Goal: Book appointment/travel/reservation

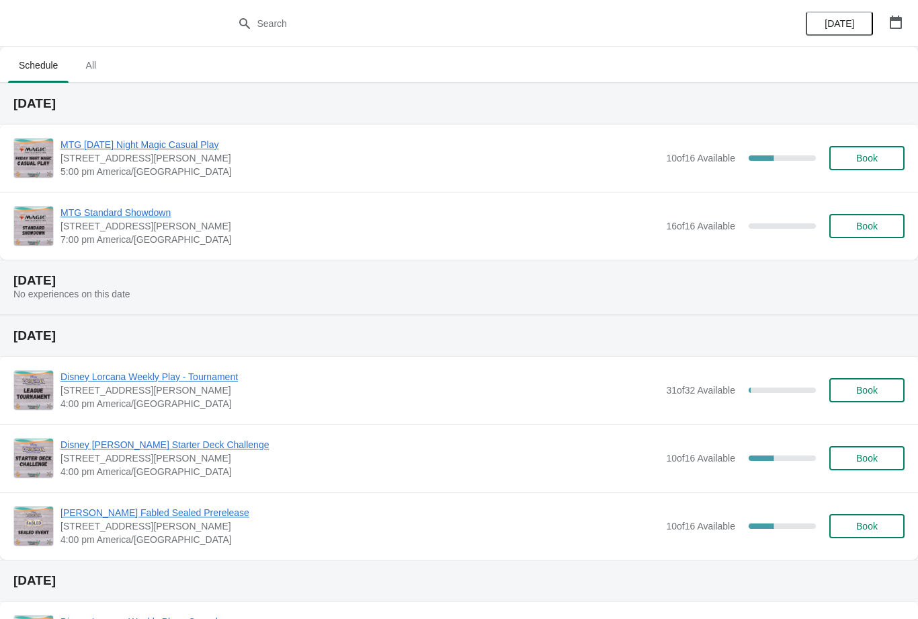
click at [832, 166] on button "Book" at bounding box center [867, 158] width 75 height 24
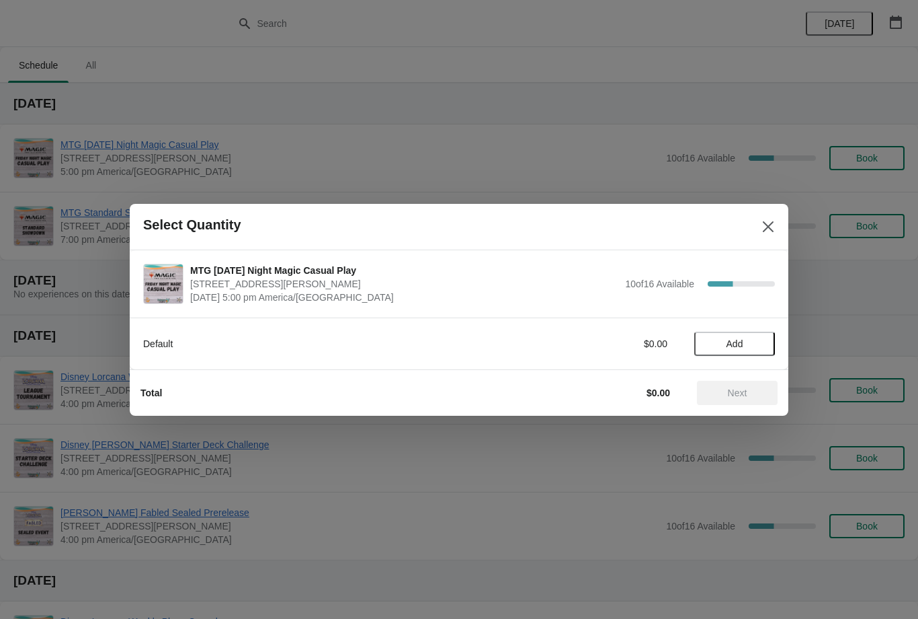
click at [719, 339] on span "Add" at bounding box center [735, 343] width 56 height 11
click at [763, 338] on icon at bounding box center [758, 343] width 14 height 14
click at [744, 387] on span "Next" at bounding box center [737, 392] width 19 height 11
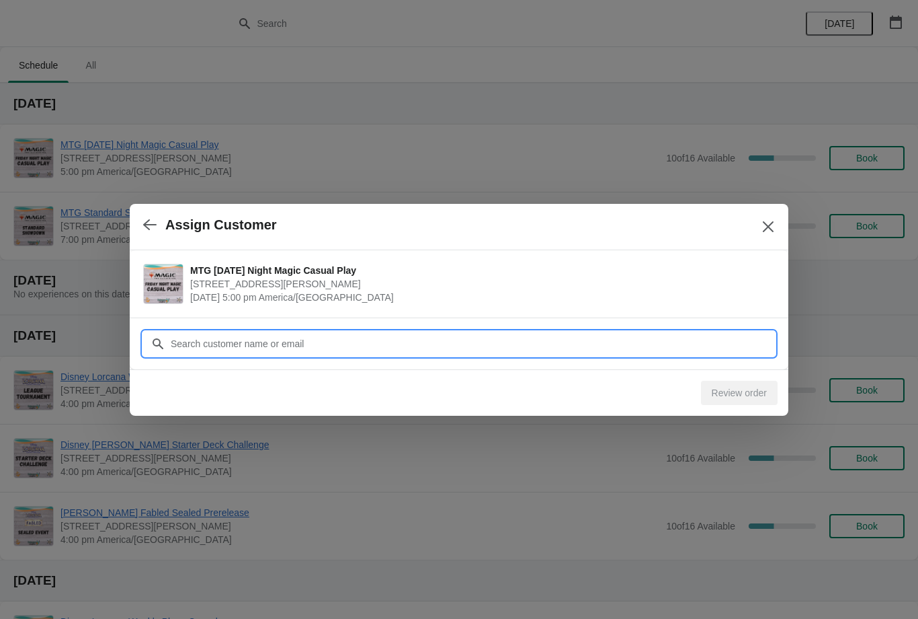
click at [502, 349] on input "Customer" at bounding box center [472, 343] width 605 height 24
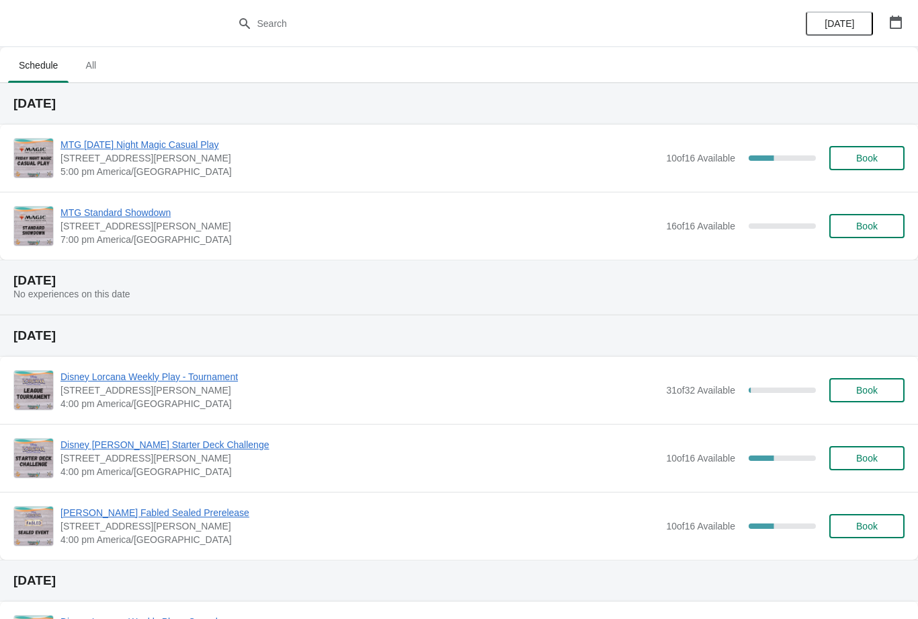
click at [860, 160] on span "Book" at bounding box center [868, 158] width 22 height 11
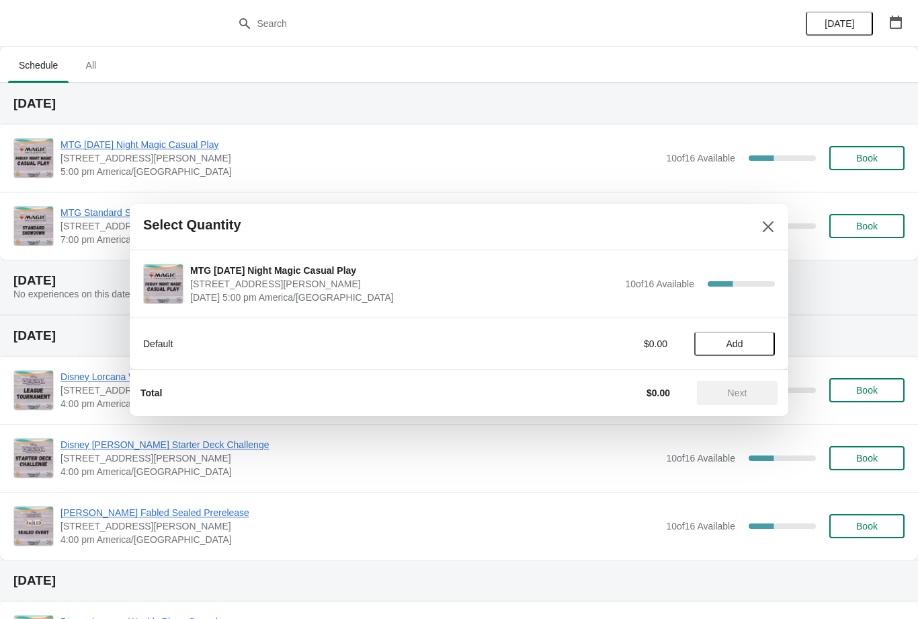
click at [740, 351] on button "Add" at bounding box center [735, 343] width 81 height 24
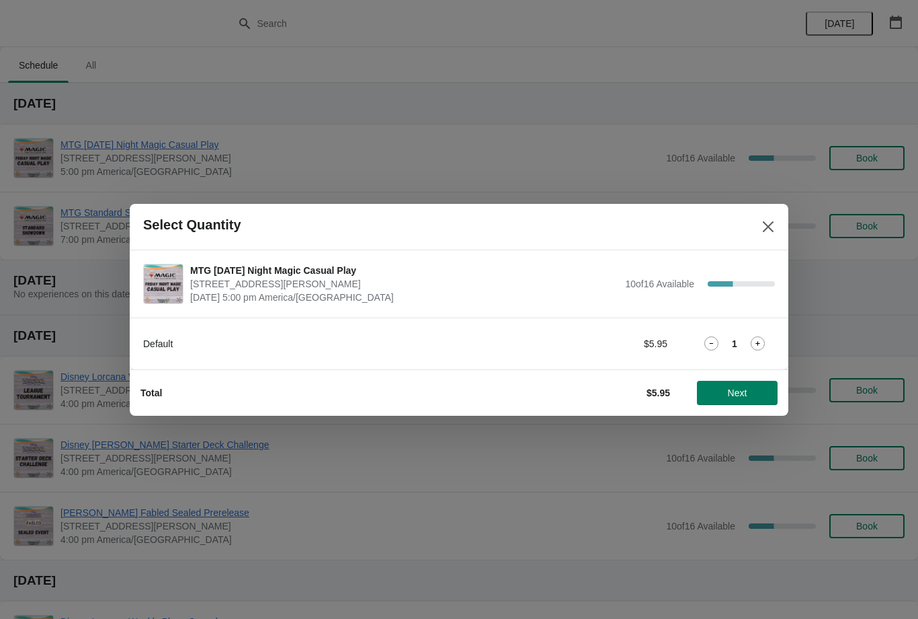
click at [750, 385] on button "Next" at bounding box center [737, 393] width 81 height 24
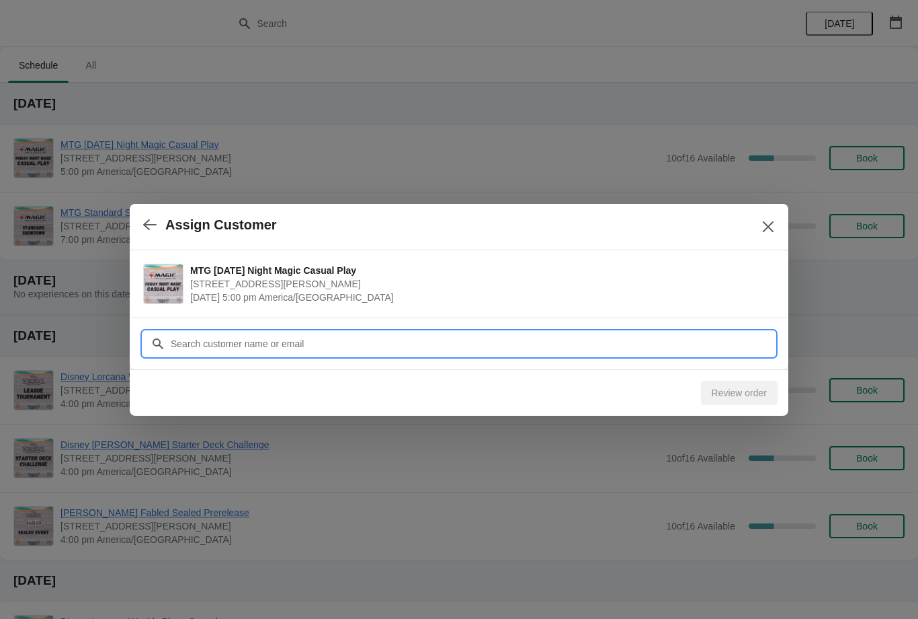
click at [752, 331] on input "Customer" at bounding box center [472, 343] width 605 height 24
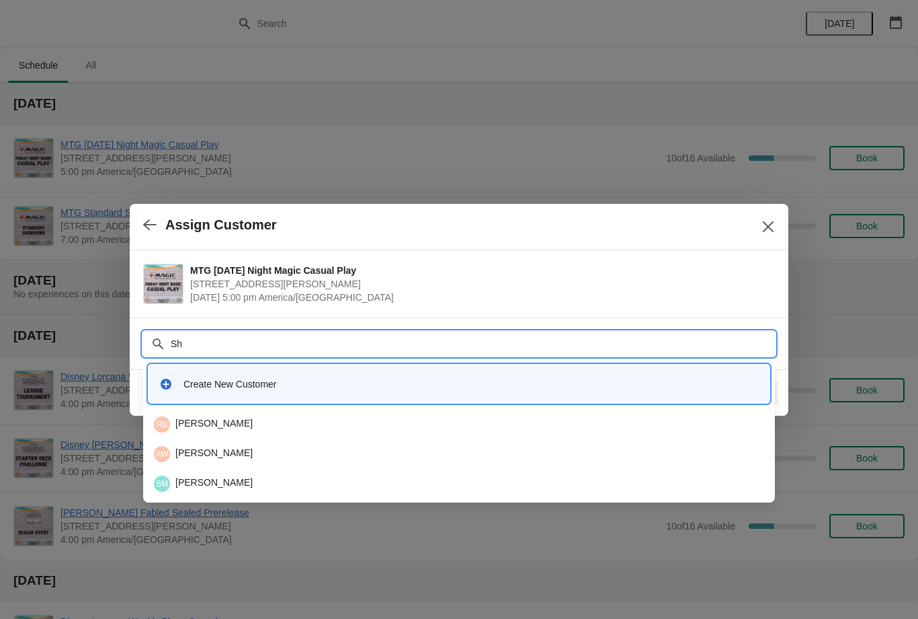
type input "S"
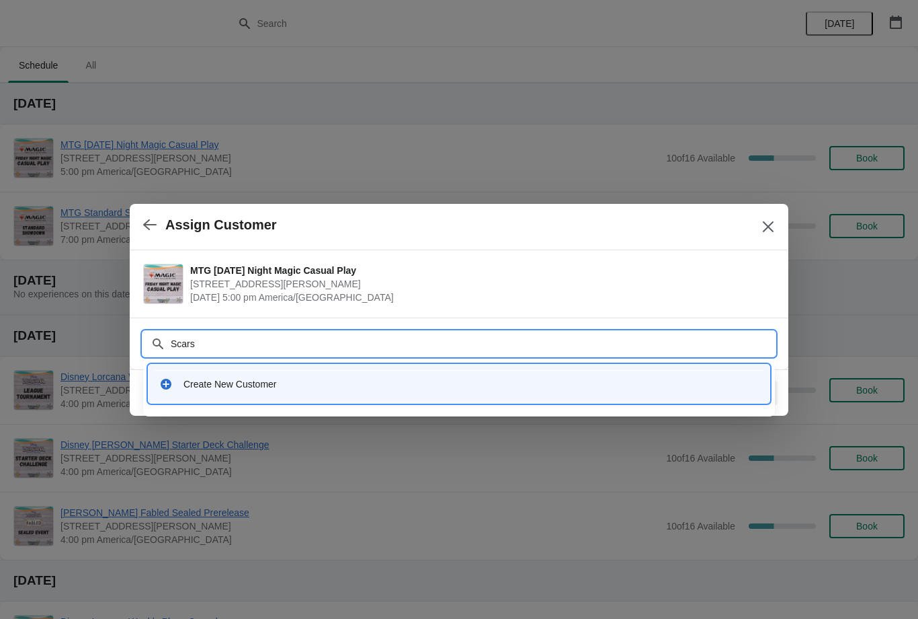
type input "Scar"
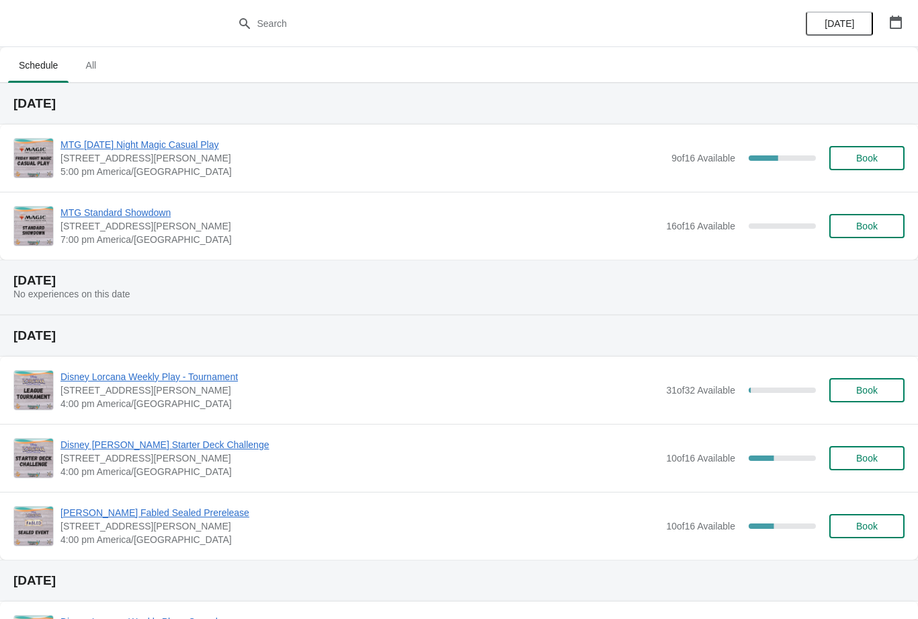
click at [896, 160] on button "Book" at bounding box center [867, 158] width 75 height 24
click at [882, 156] on span "Book" at bounding box center [867, 158] width 51 height 11
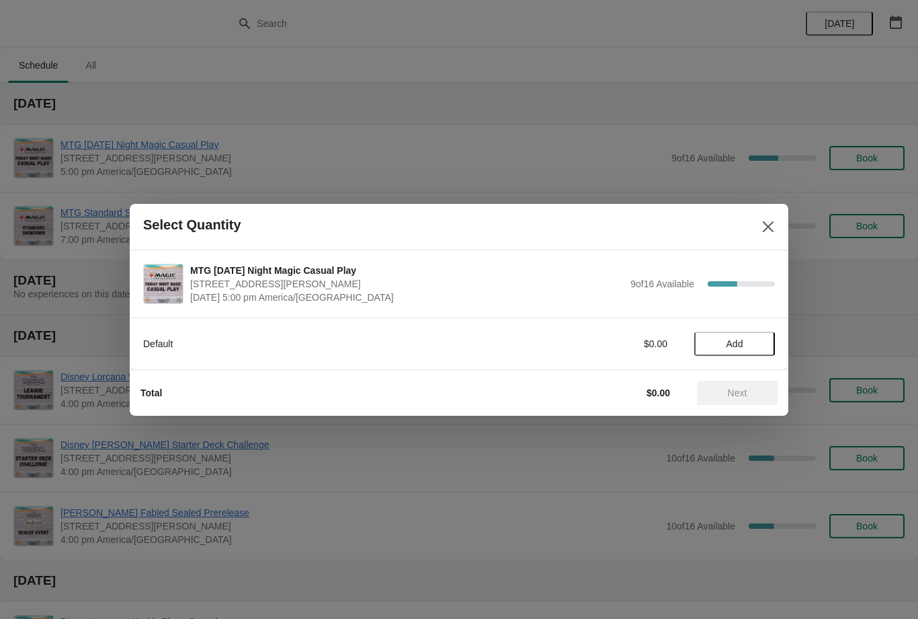
click at [754, 340] on span "Add" at bounding box center [735, 343] width 56 height 11
click at [748, 393] on span "Next" at bounding box center [737, 392] width 59 height 11
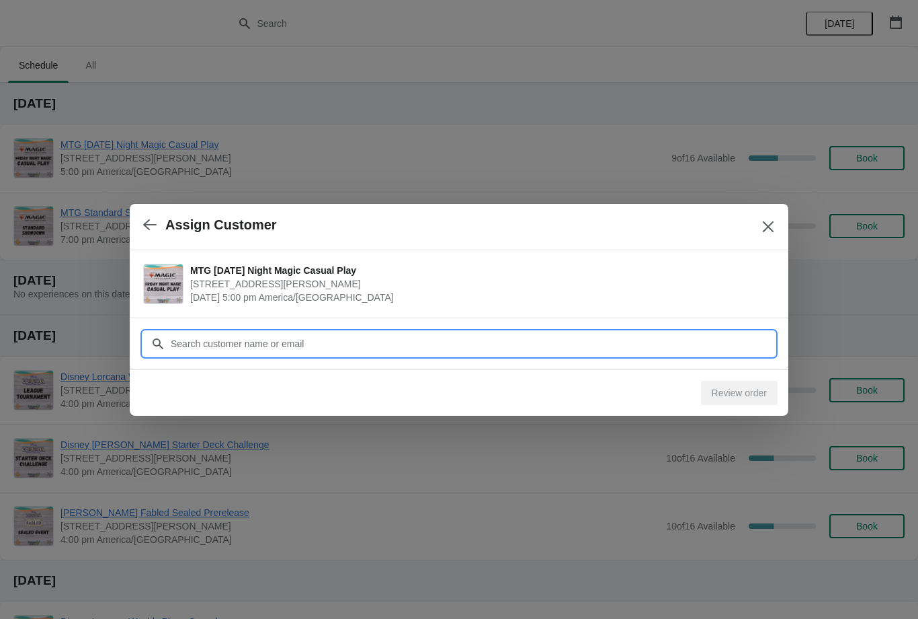
click at [688, 343] on input "Customer" at bounding box center [472, 343] width 605 height 24
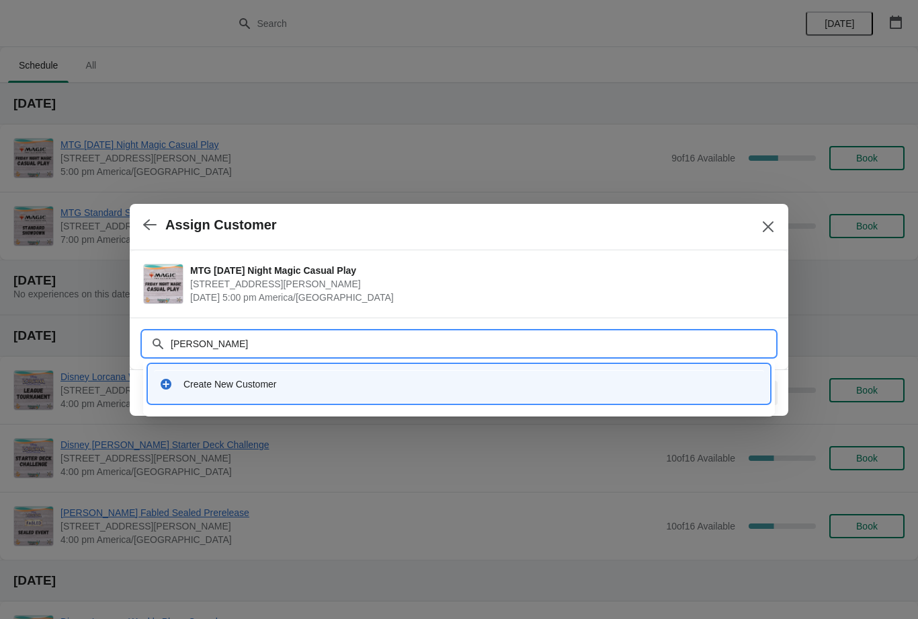
type input "Jacob"
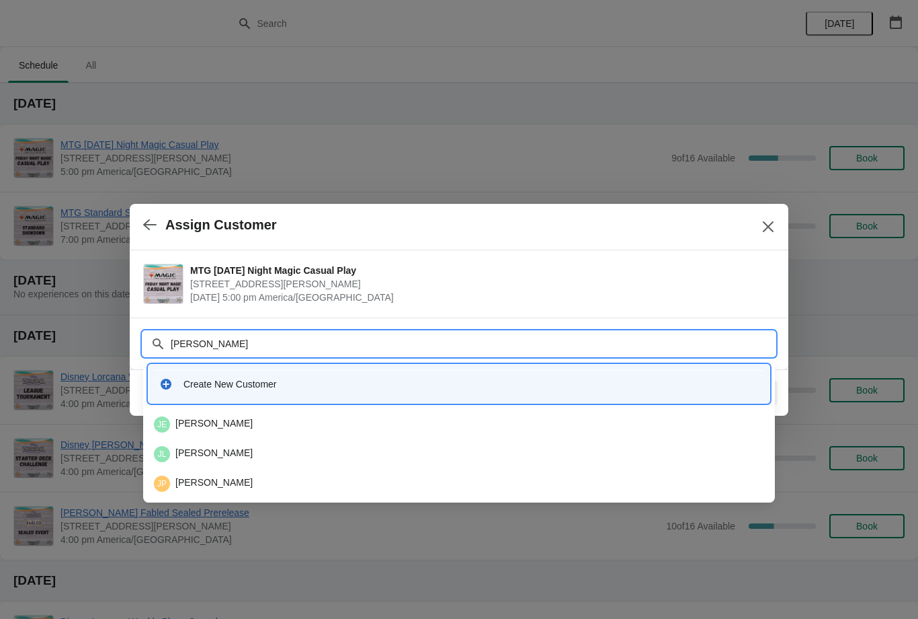
click at [436, 414] on div "JE Jacob Evans" at bounding box center [459, 424] width 621 height 27
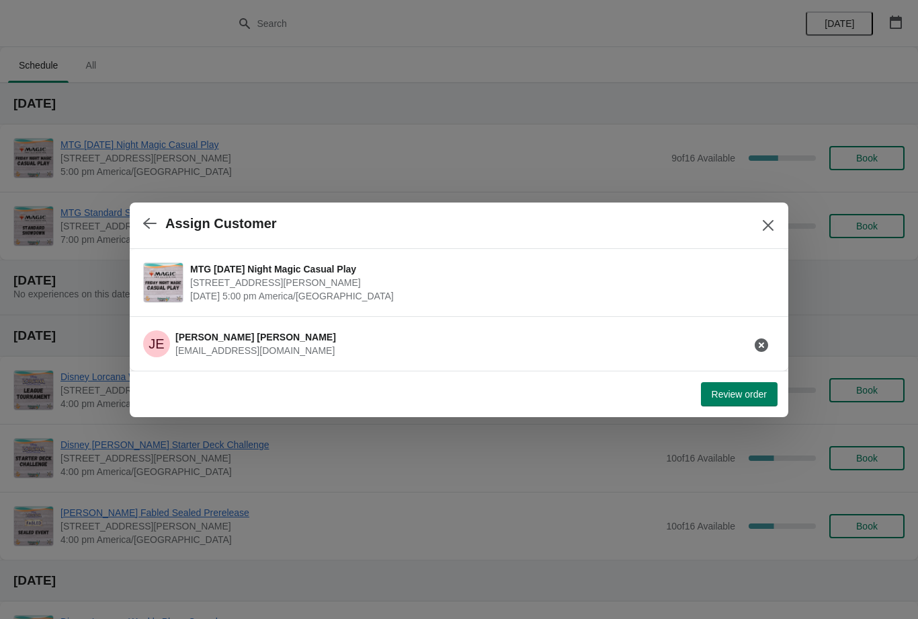
click at [745, 401] on button "Review order" at bounding box center [739, 394] width 77 height 24
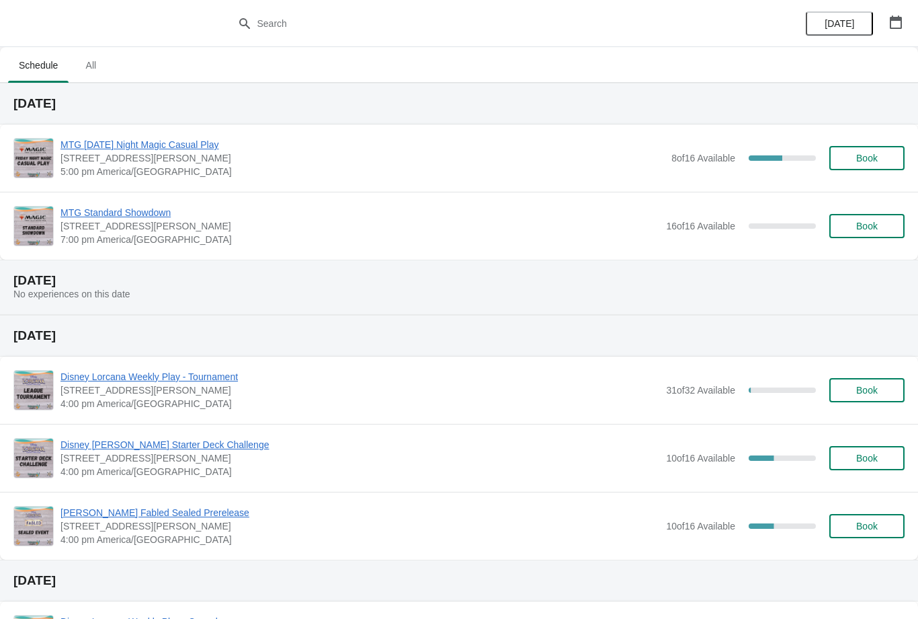
click at [873, 162] on span "Book" at bounding box center [868, 158] width 22 height 11
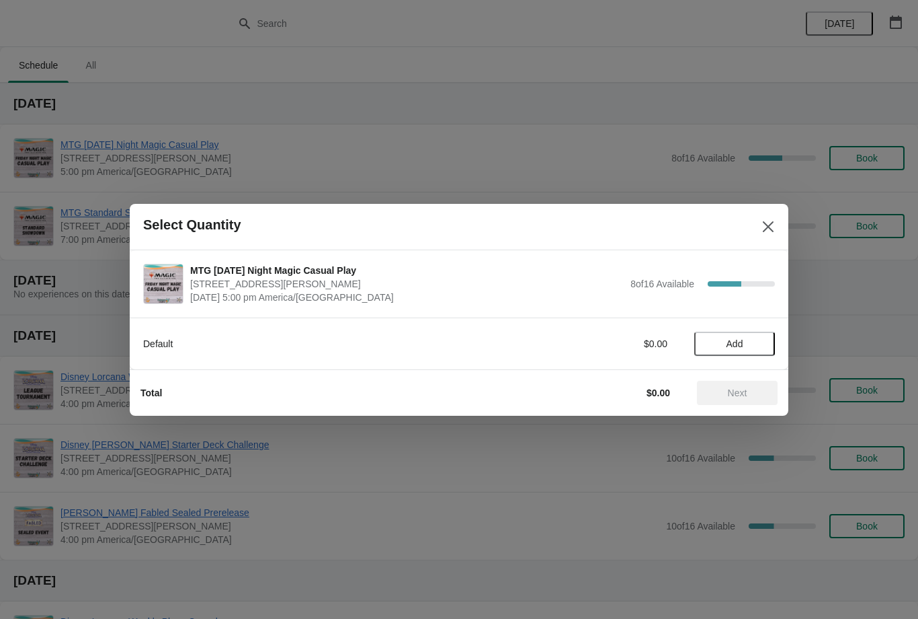
click at [740, 332] on button "Add" at bounding box center [735, 343] width 81 height 24
click at [732, 391] on span "Next" at bounding box center [737, 392] width 19 height 11
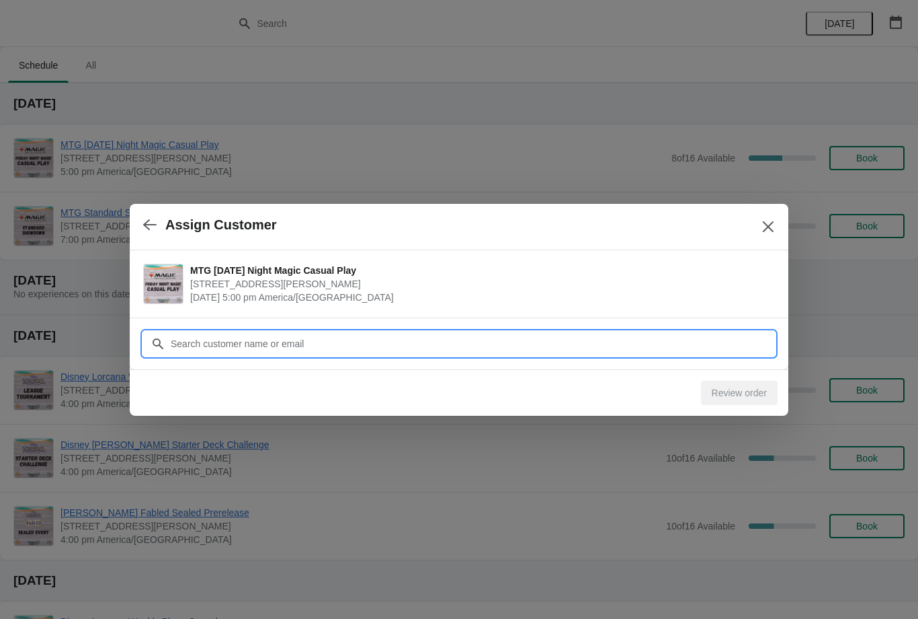
click at [690, 343] on input "Customer" at bounding box center [472, 343] width 605 height 24
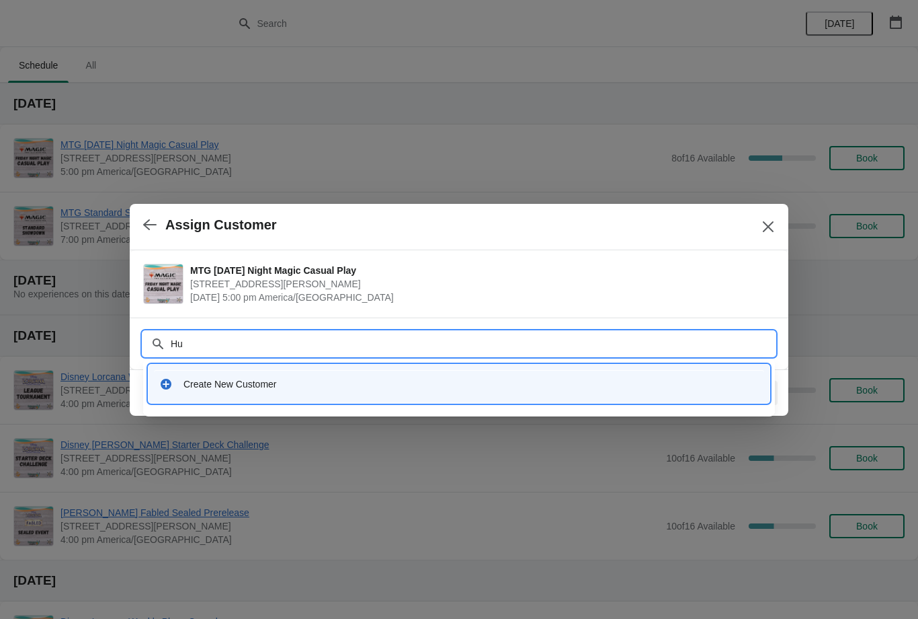
type input "Huy"
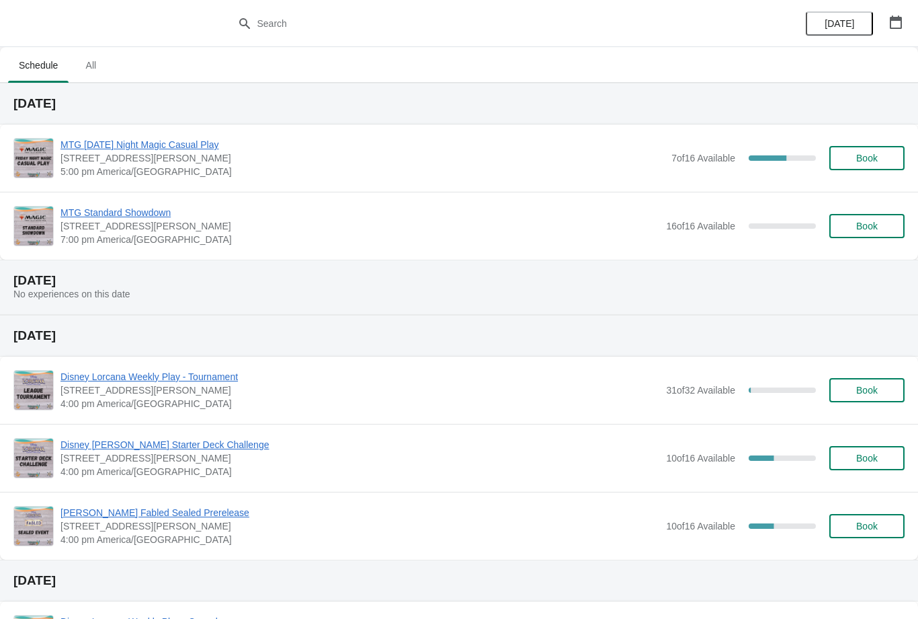
click at [857, 161] on span "Book" at bounding box center [868, 158] width 22 height 11
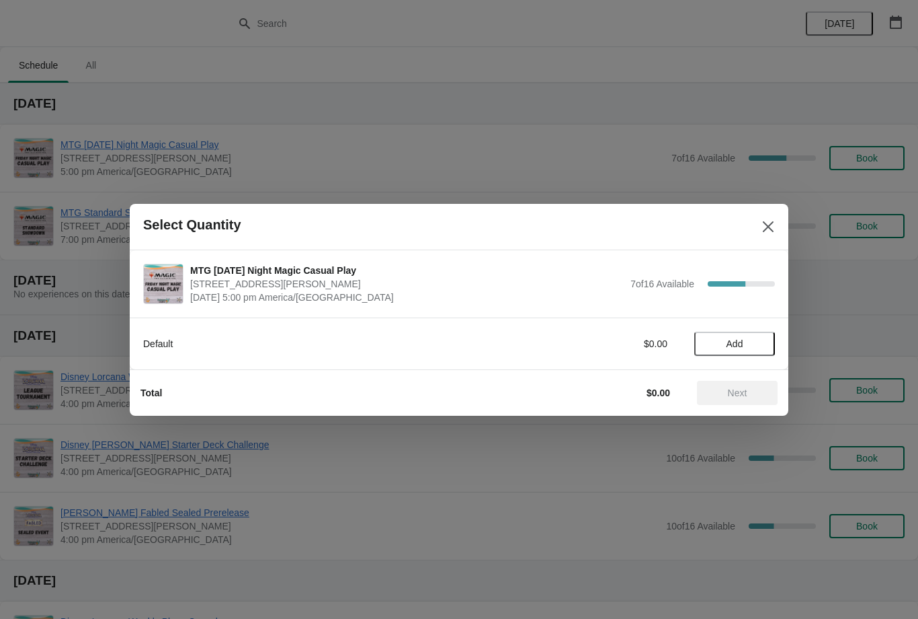
click at [752, 342] on span "Add" at bounding box center [735, 343] width 56 height 11
click at [747, 398] on span "Next" at bounding box center [737, 392] width 19 height 11
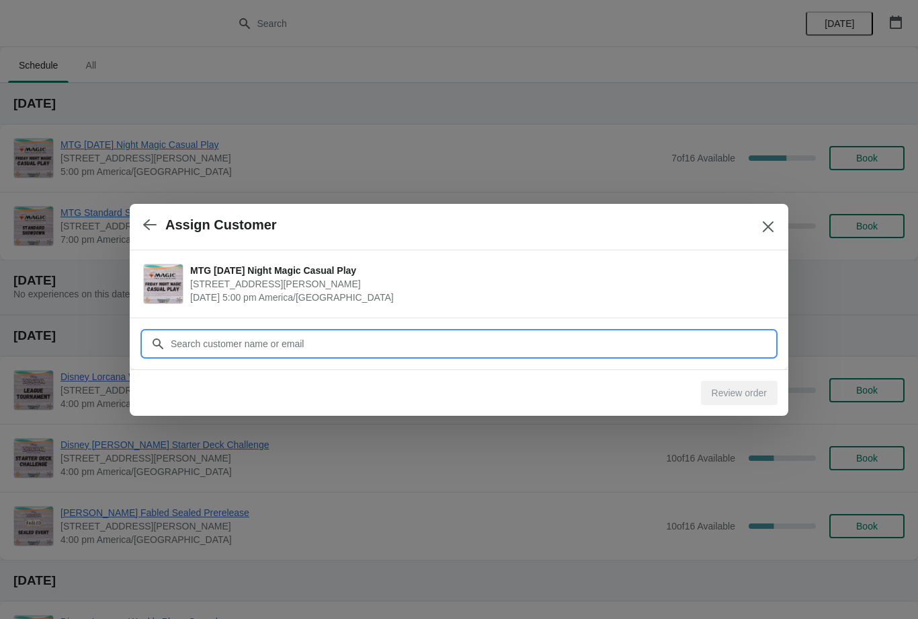
click at [687, 340] on input "Customer" at bounding box center [472, 343] width 605 height 24
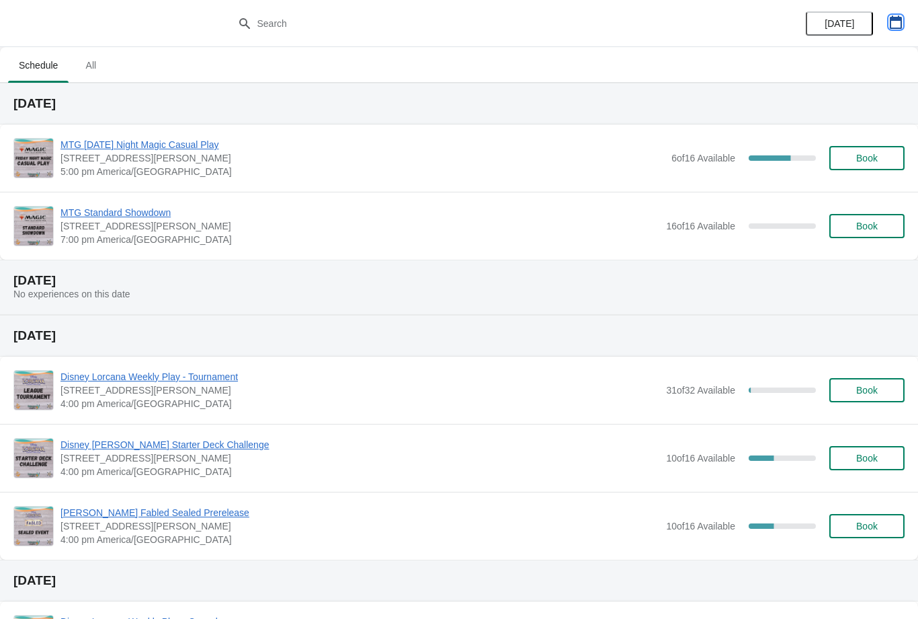
click at [896, 18] on icon "button" at bounding box center [896, 21] width 12 height 13
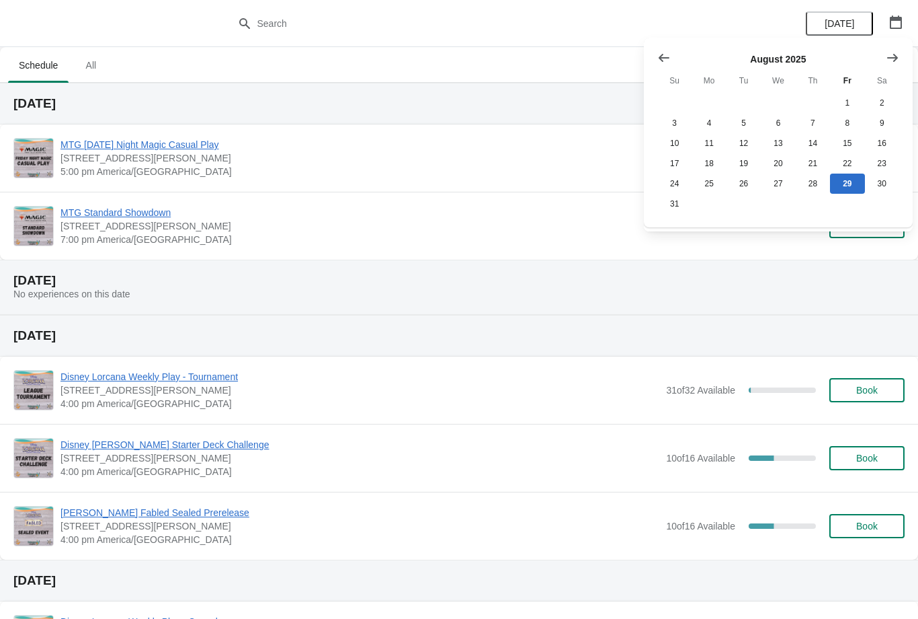
click at [894, 63] on icon "Show next month, September 2025" at bounding box center [892, 57] width 13 height 13
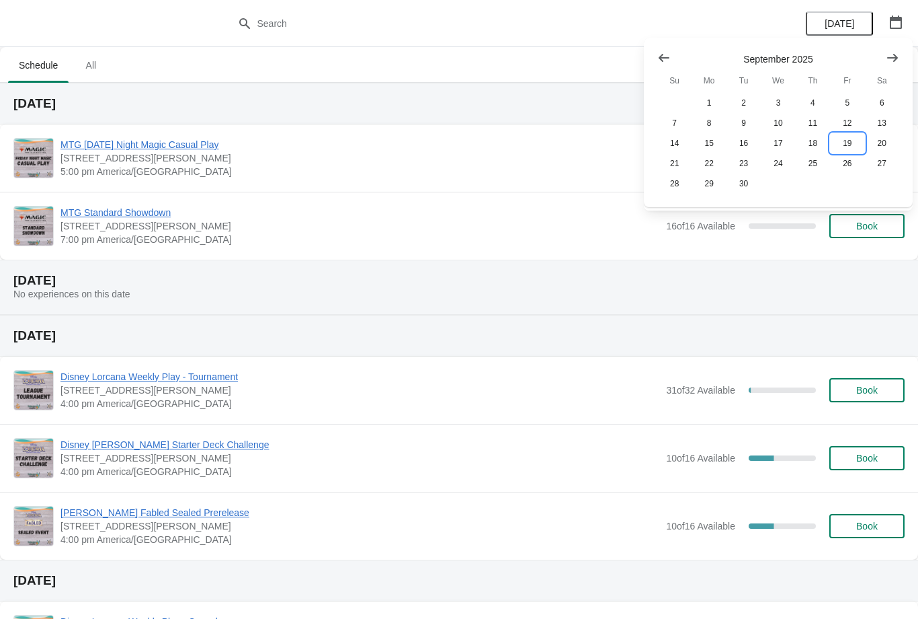
click at [851, 144] on button "19" at bounding box center [847, 143] width 34 height 20
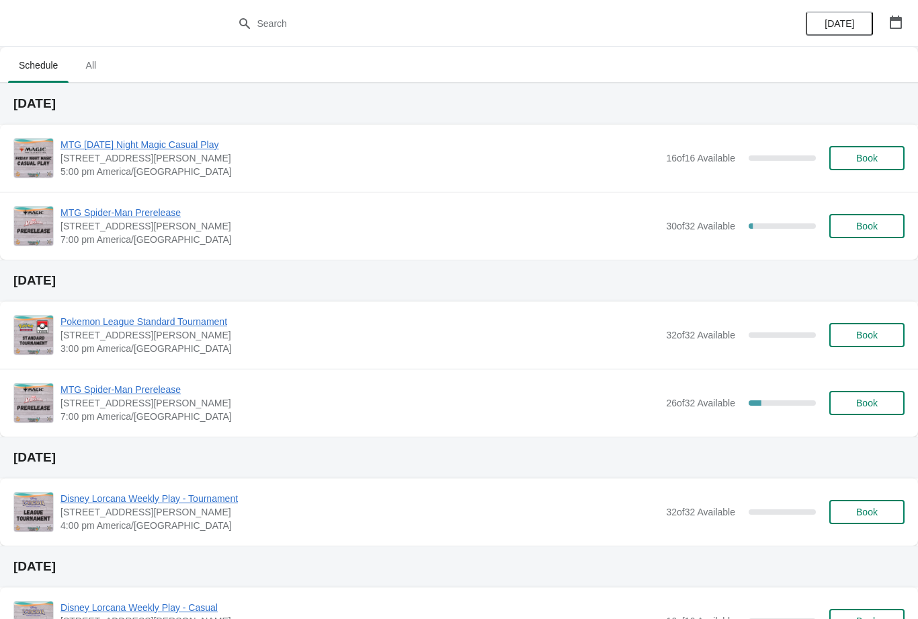
click at [909, 1] on div "[DATE]" at bounding box center [855, 23] width 128 height 47
click at [892, 16] on icon "button" at bounding box center [896, 21] width 12 height 13
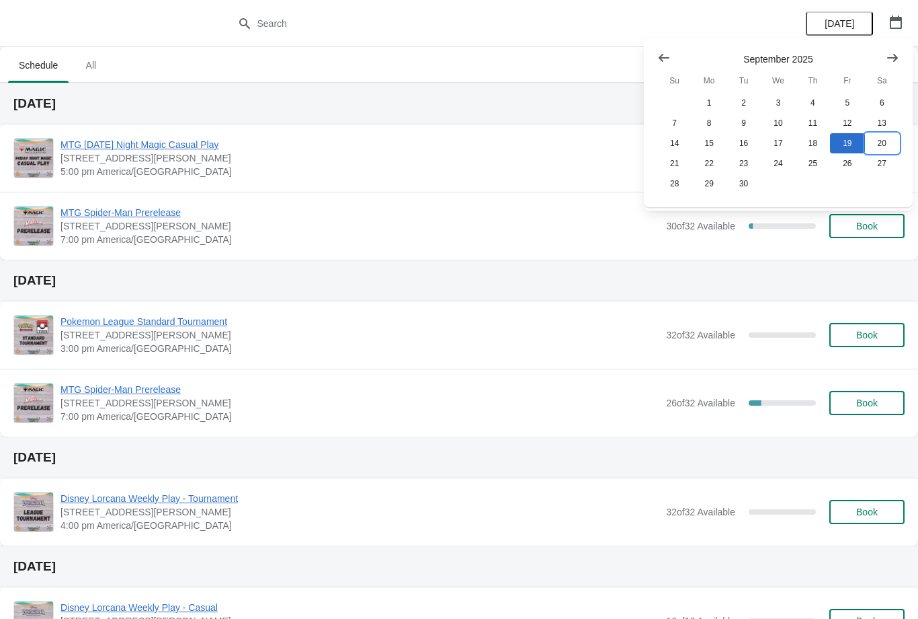
click at [876, 141] on button "20" at bounding box center [882, 143] width 34 height 20
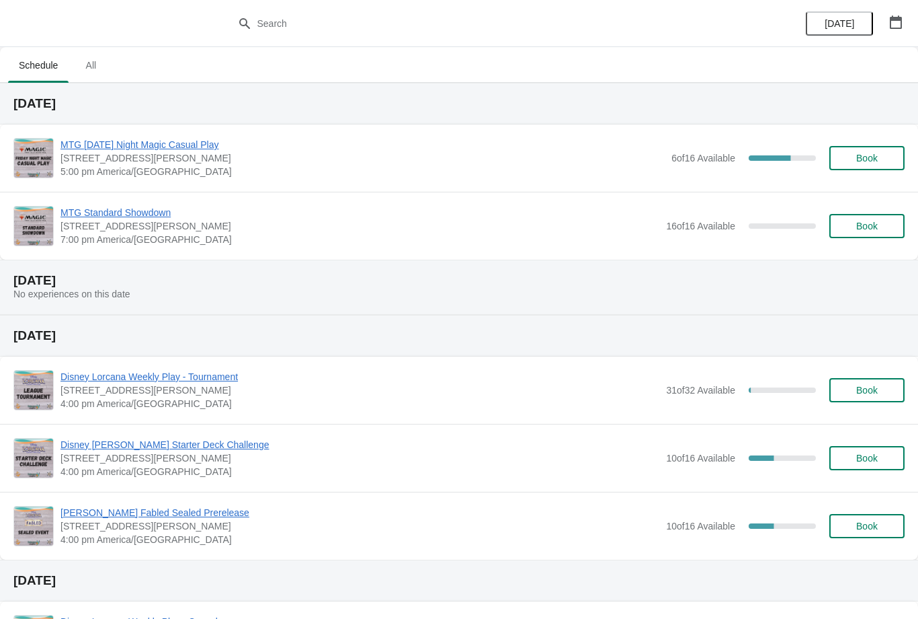
click at [877, 153] on span "Book" at bounding box center [868, 158] width 22 height 11
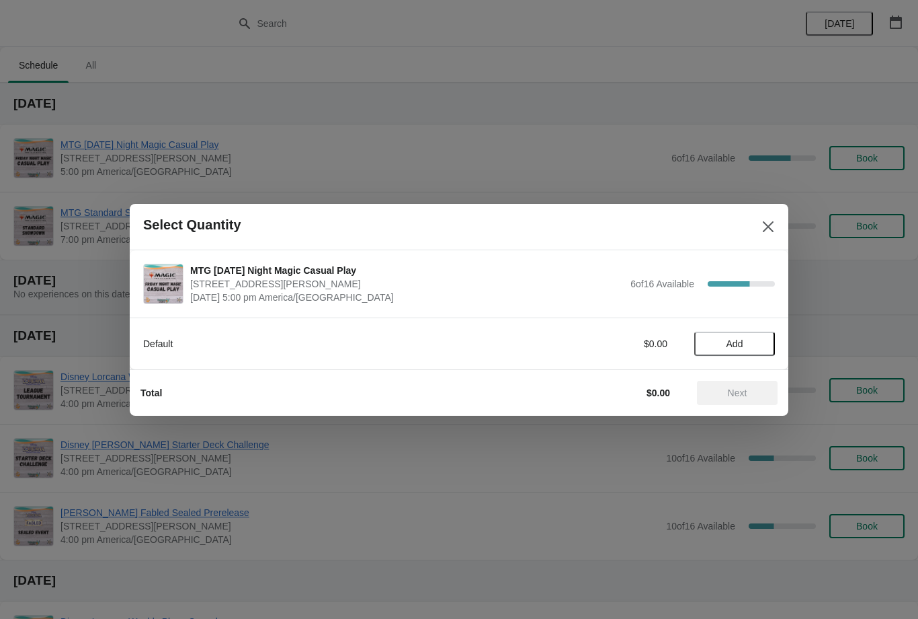
click at [759, 350] on button "Add" at bounding box center [735, 343] width 81 height 24
click at [746, 398] on span "Next" at bounding box center [737, 392] width 19 height 11
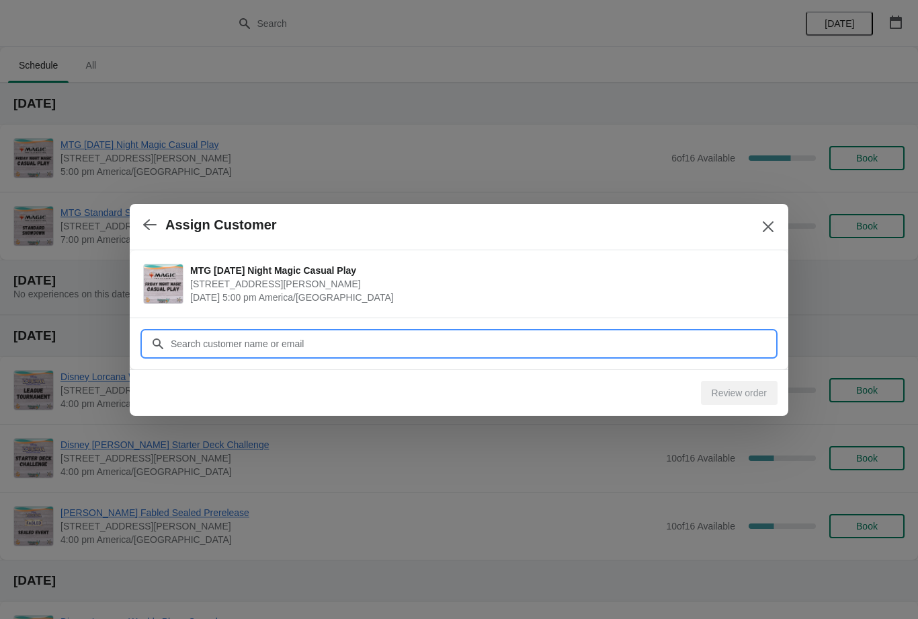
click at [642, 340] on input "Customer" at bounding box center [472, 343] width 605 height 24
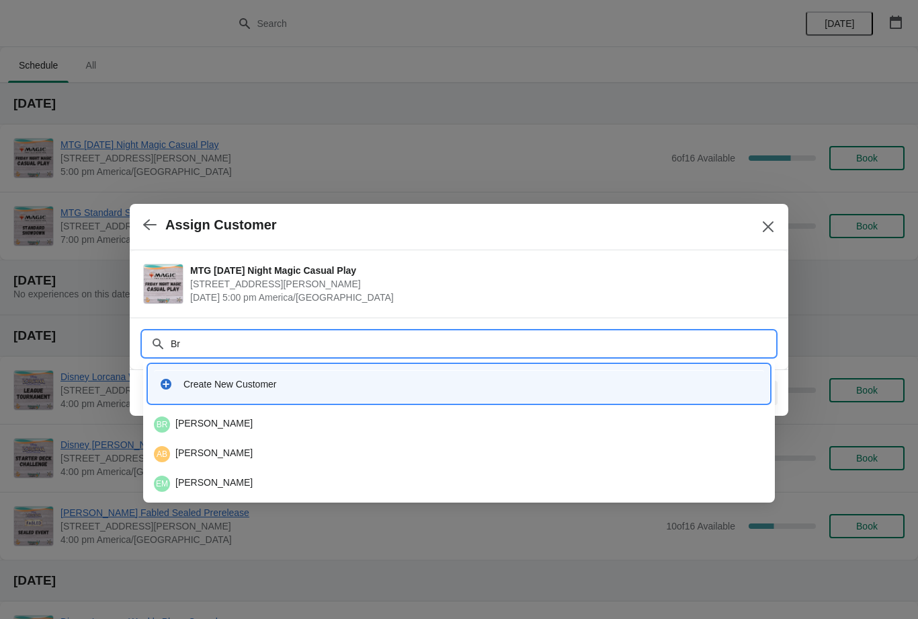
type input "B"
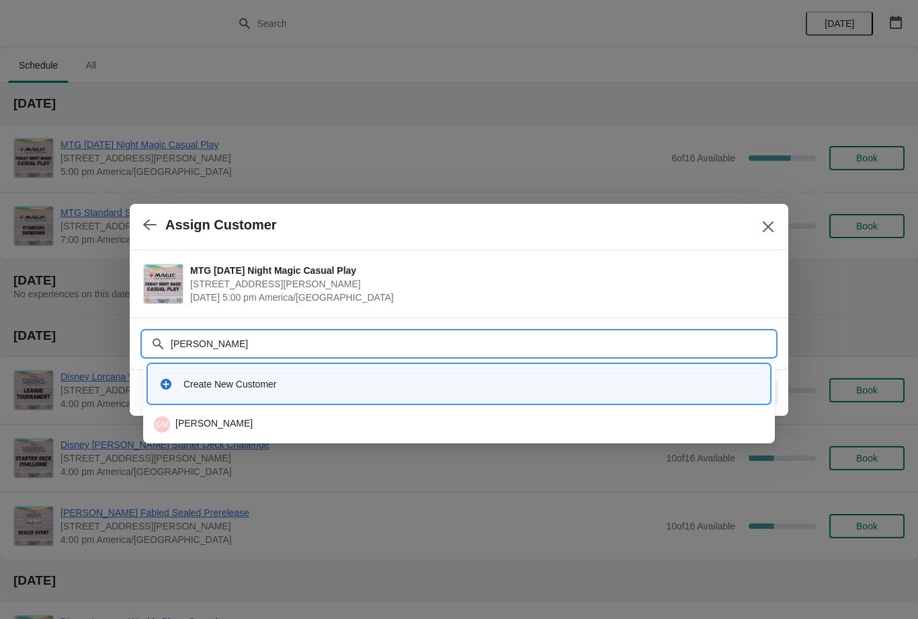
type input "Gunther"
click at [200, 418] on div "GM Gunther Moeckel" at bounding box center [459, 424] width 611 height 16
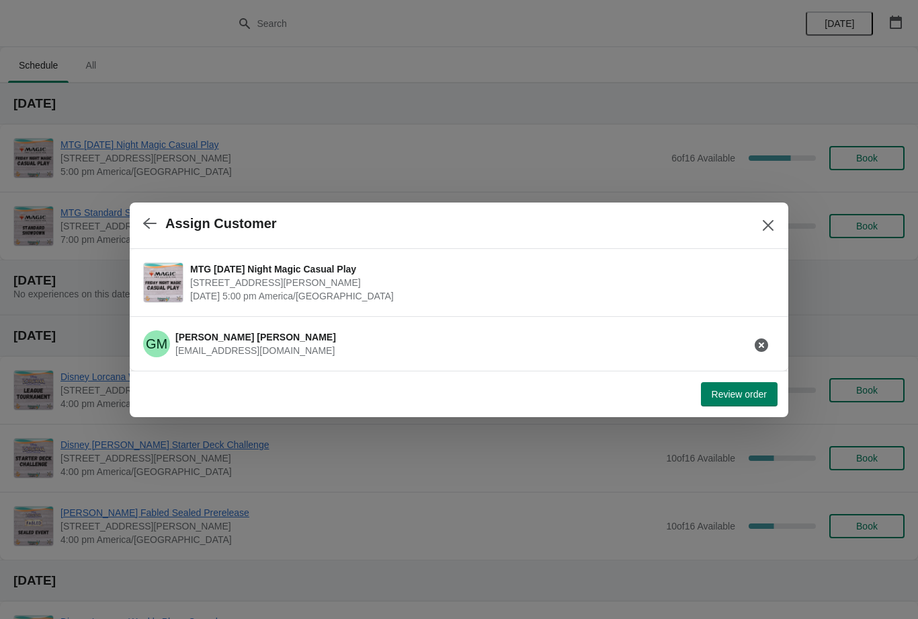
click at [724, 389] on span "Review order" at bounding box center [739, 394] width 55 height 11
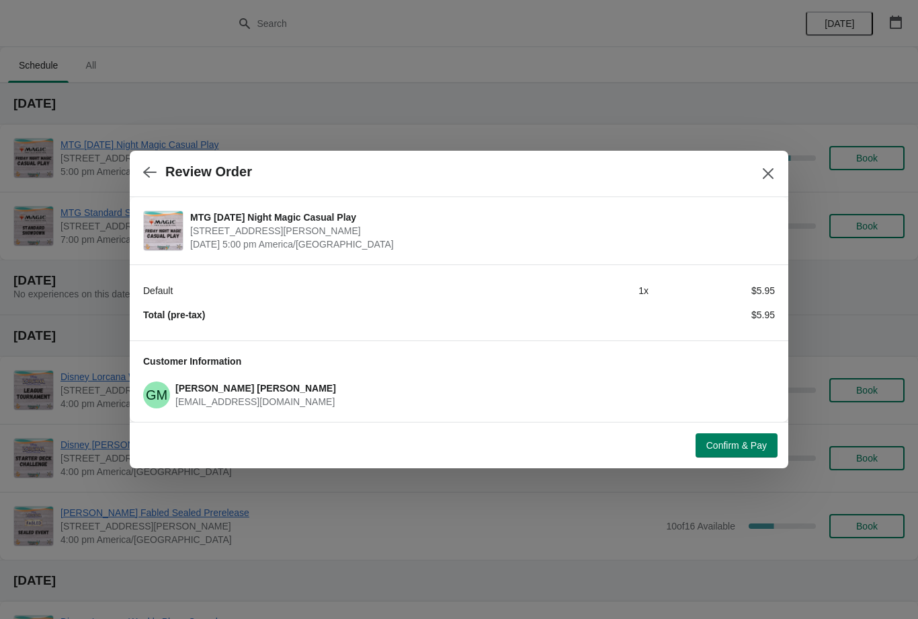
click at [789, 145] on div at bounding box center [459, 309] width 918 height 619
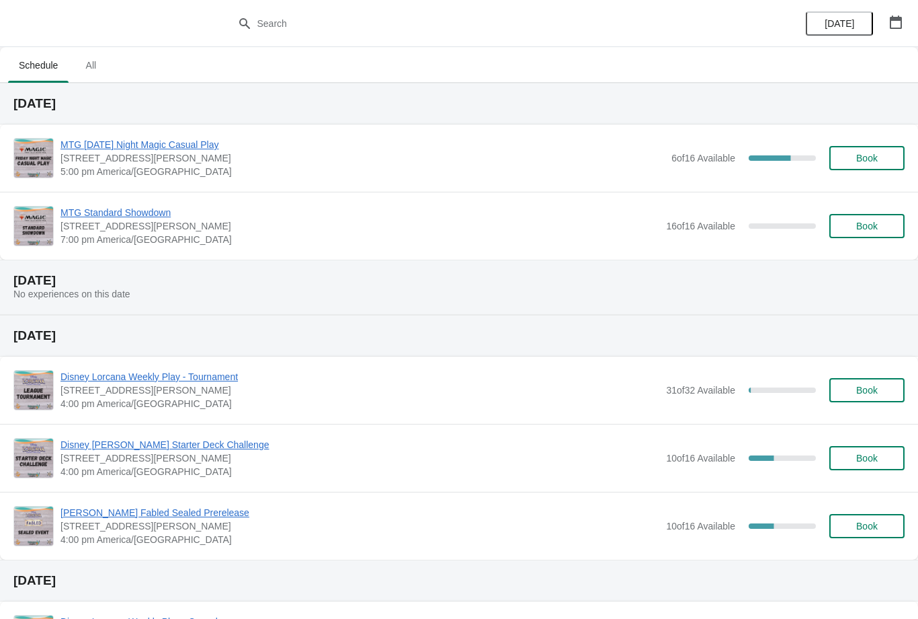
click at [786, 156] on div "62.5 %" at bounding box center [770, 157] width 42 height 5
click at [884, 178] on div "MTG Friday Night Magic Casual Play 2040 Louetta Rd Ste I Spring, TX 77388 5:00 …" at bounding box center [483, 158] width 845 height 40
click at [890, 153] on span "Book" at bounding box center [867, 158] width 51 height 11
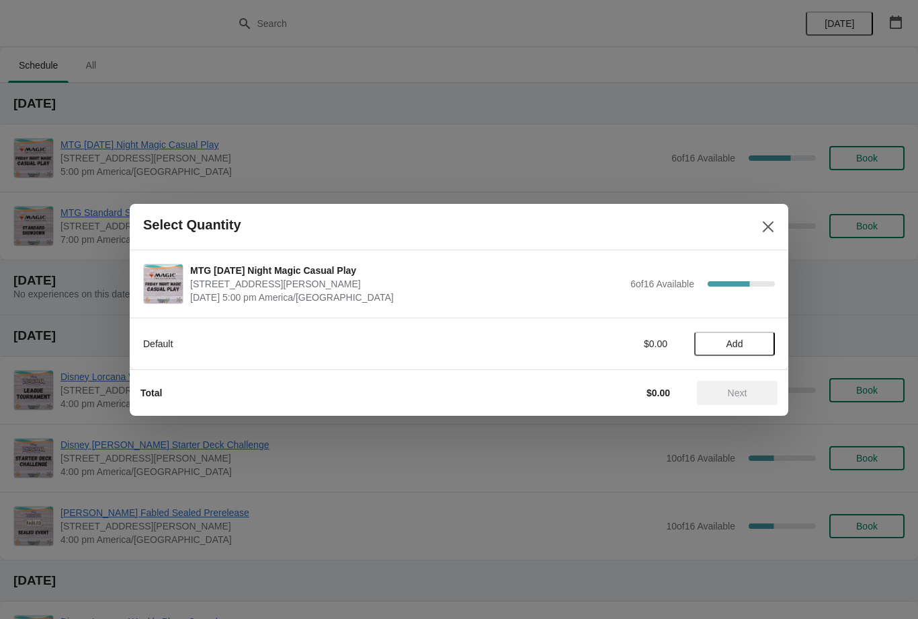
click at [773, 337] on button "Add" at bounding box center [735, 343] width 81 height 24
click at [756, 382] on button "Next" at bounding box center [737, 393] width 81 height 24
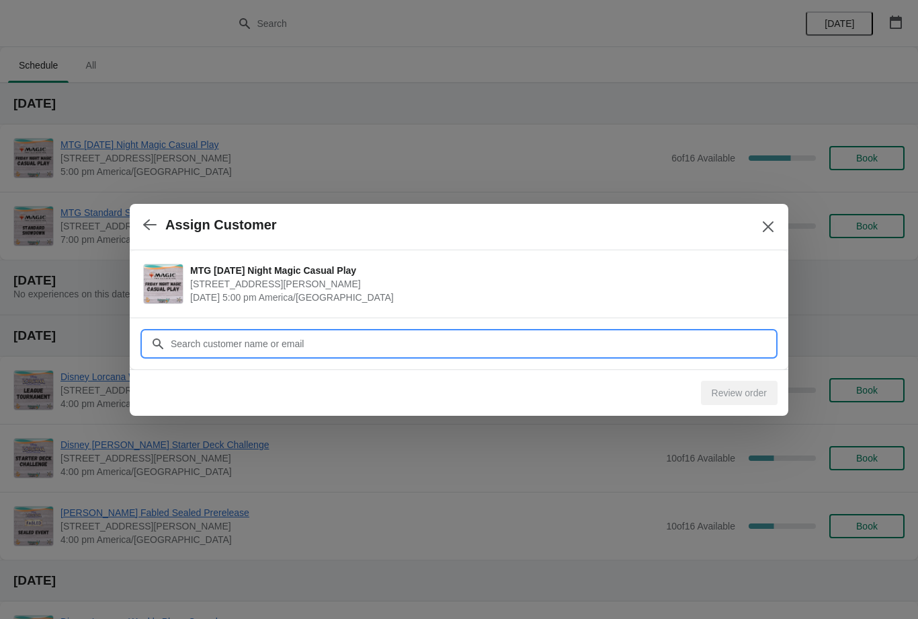
click at [707, 334] on input "Customer" at bounding box center [472, 343] width 605 height 24
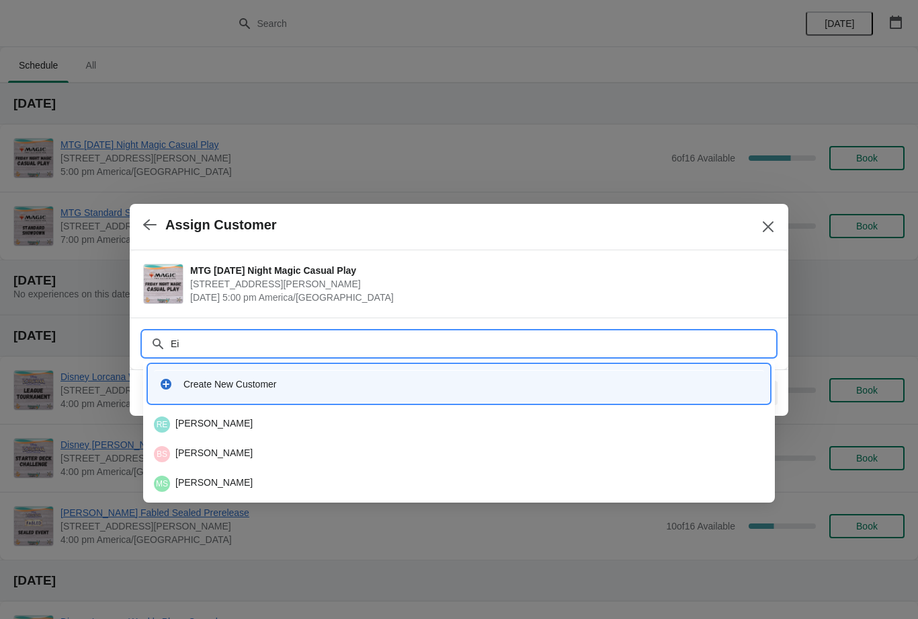
type input "E"
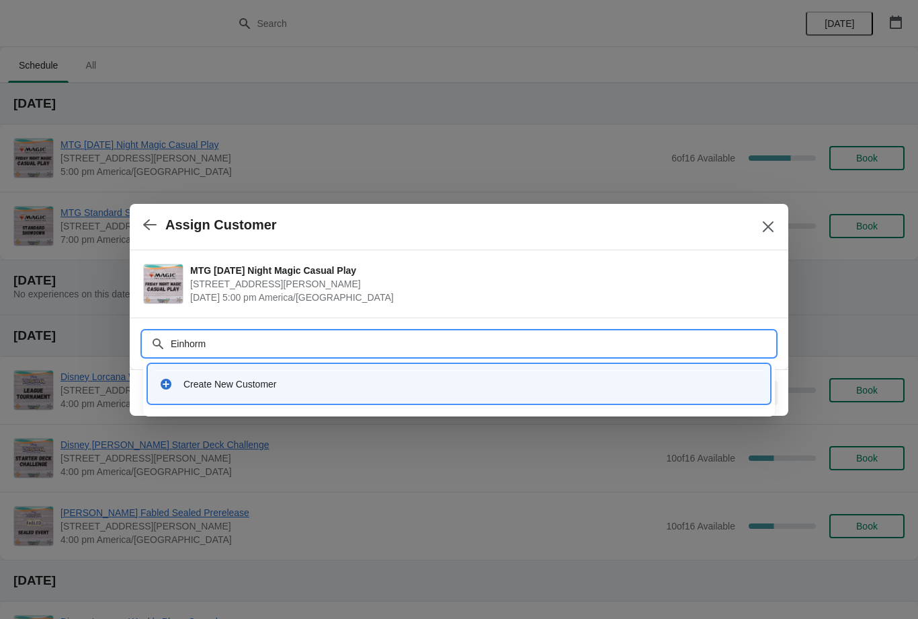
type input "Einhor"
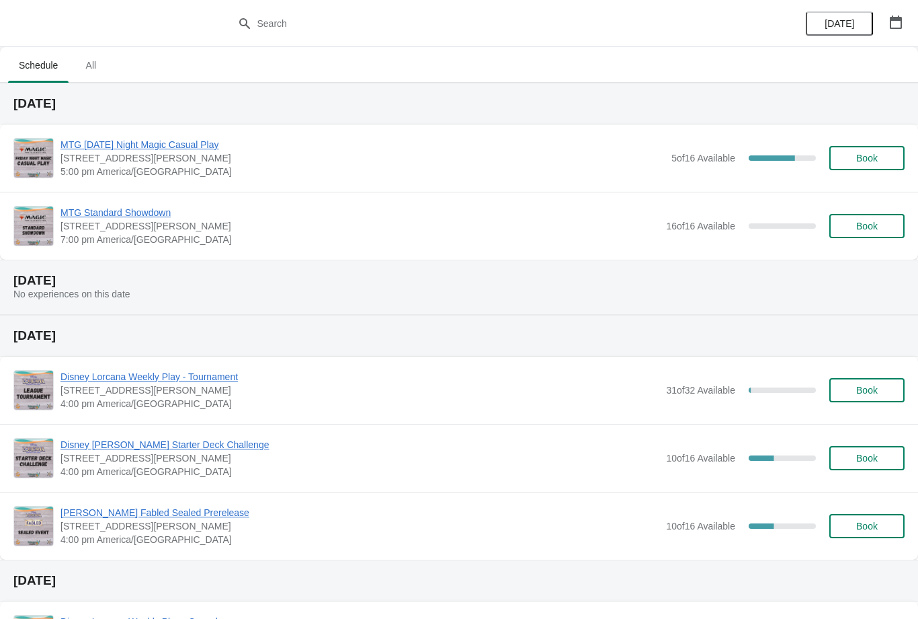
click at [868, 164] on button "Book" at bounding box center [867, 158] width 75 height 24
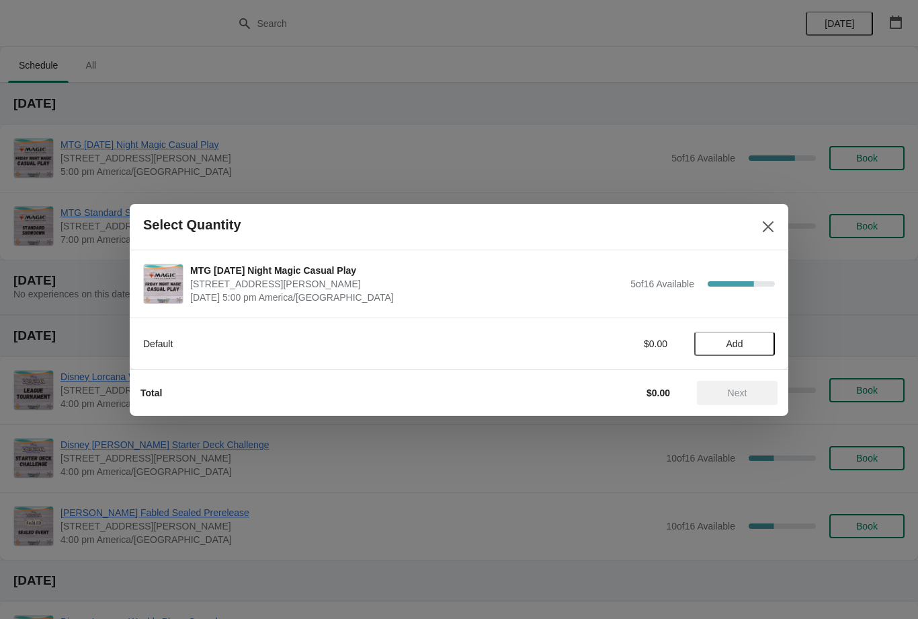
click at [747, 348] on span "Add" at bounding box center [735, 343] width 56 height 11
click at [747, 397] on span "Next" at bounding box center [737, 392] width 19 height 11
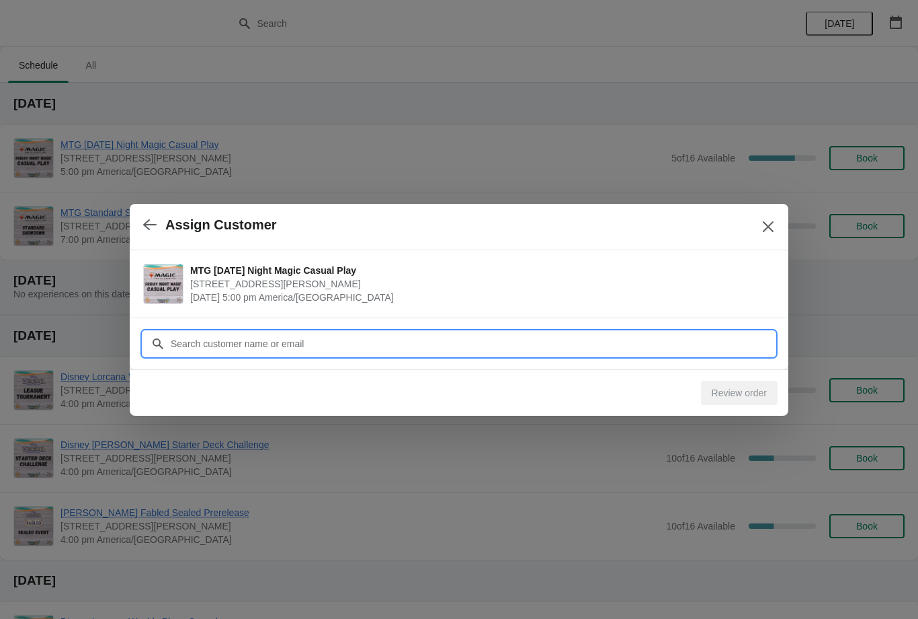
click at [700, 342] on input "Customer" at bounding box center [472, 343] width 605 height 24
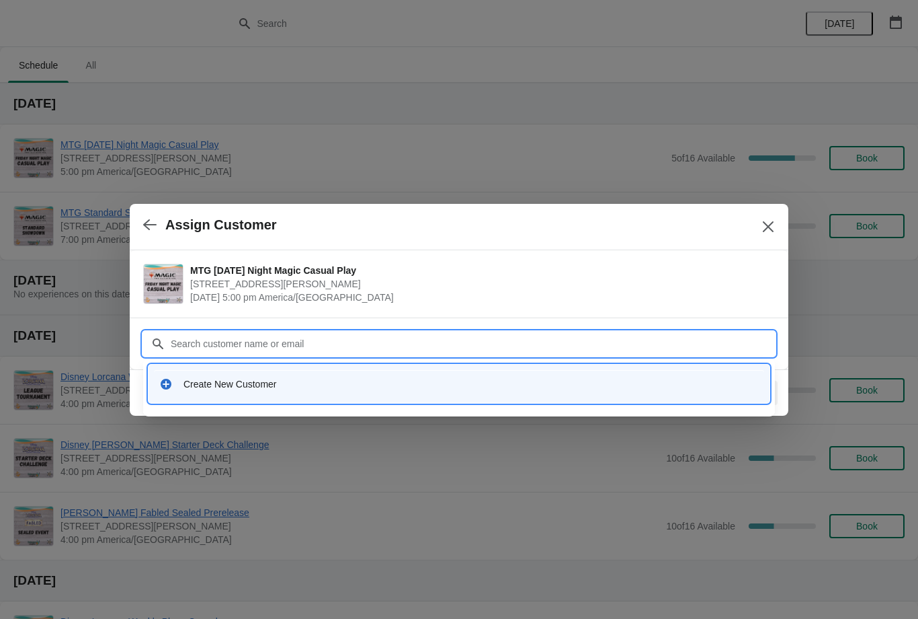
type input "8"
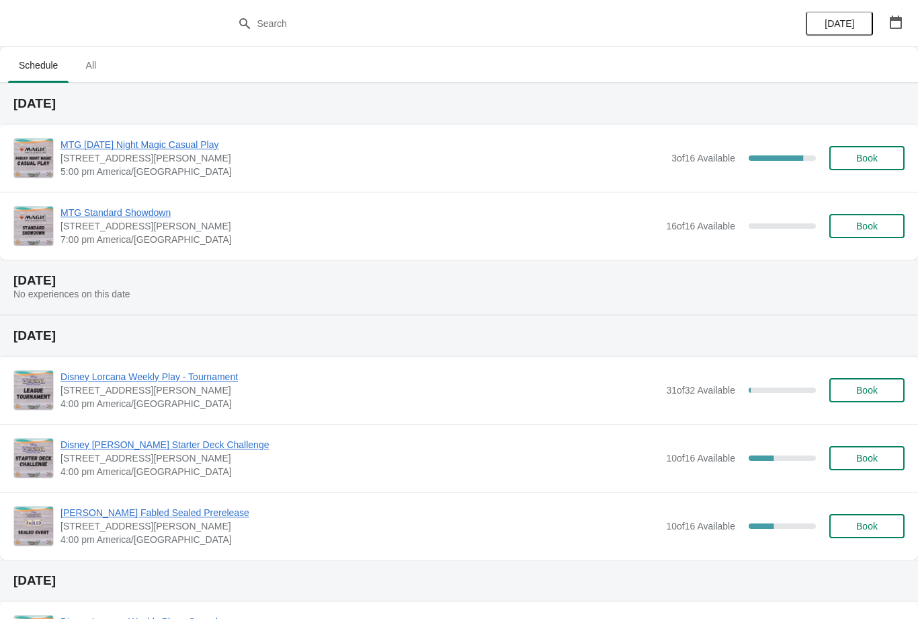
click at [861, 165] on button "Book" at bounding box center [867, 158] width 75 height 24
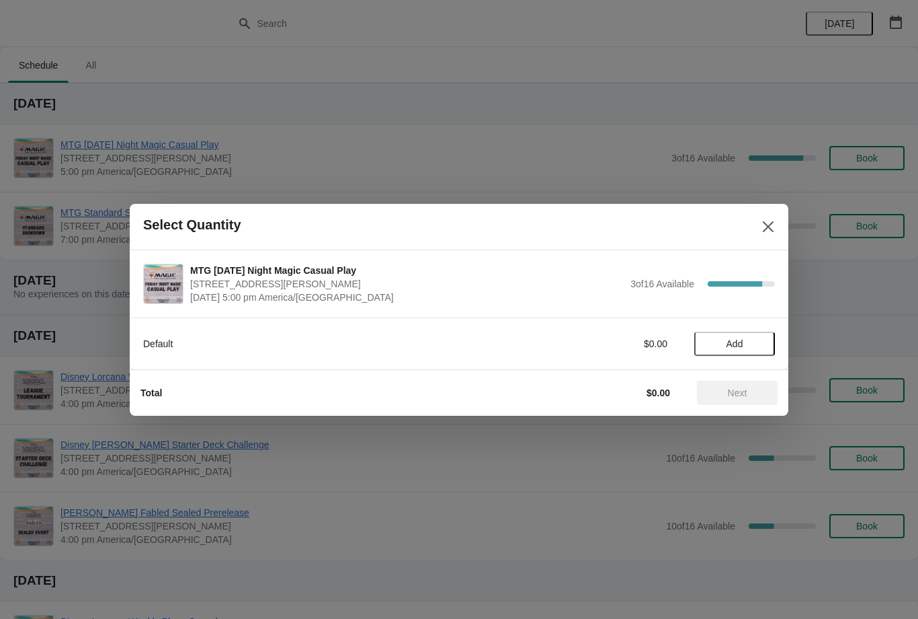
click at [767, 338] on button "Add" at bounding box center [735, 343] width 81 height 24
click at [756, 389] on span "Next" at bounding box center [737, 392] width 59 height 11
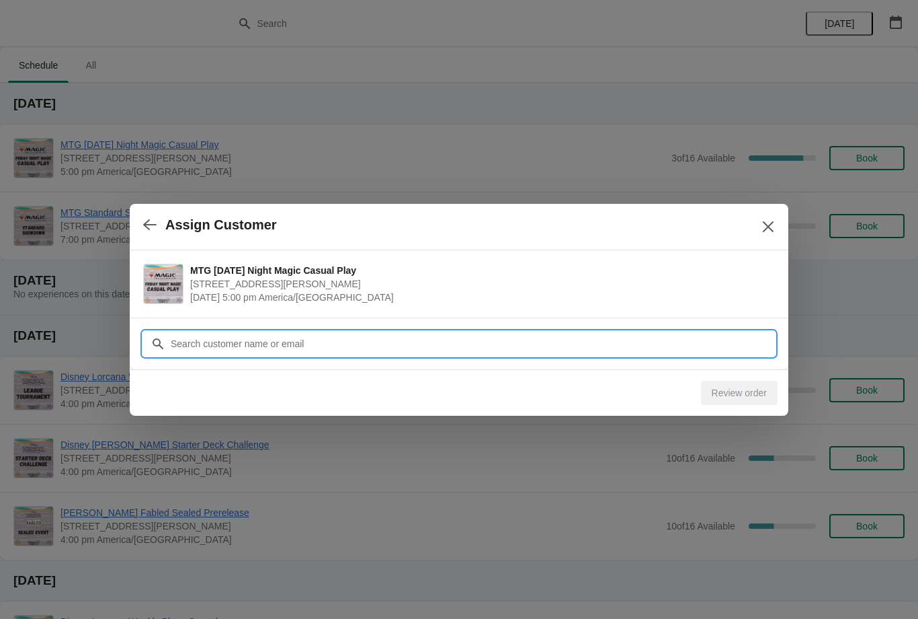
click at [682, 342] on input "Customer" at bounding box center [472, 343] width 605 height 24
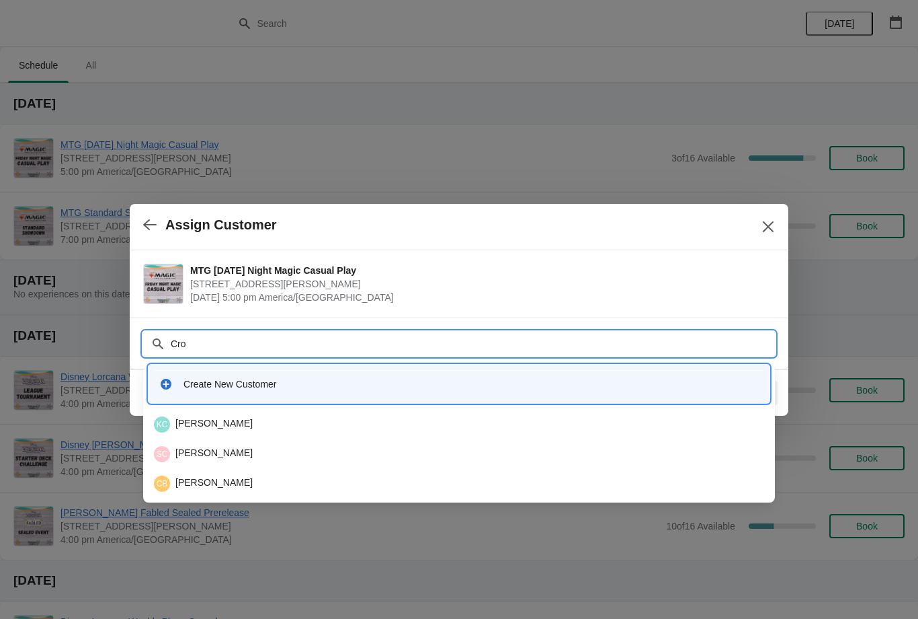
type input "Crol"
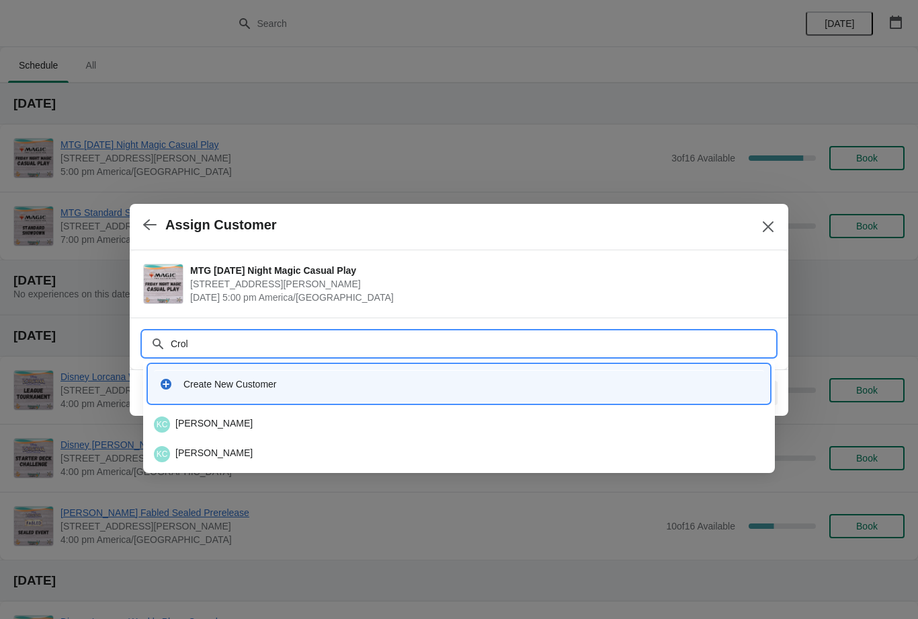
click at [401, 422] on div "KC Kyle Croley" at bounding box center [459, 424] width 611 height 16
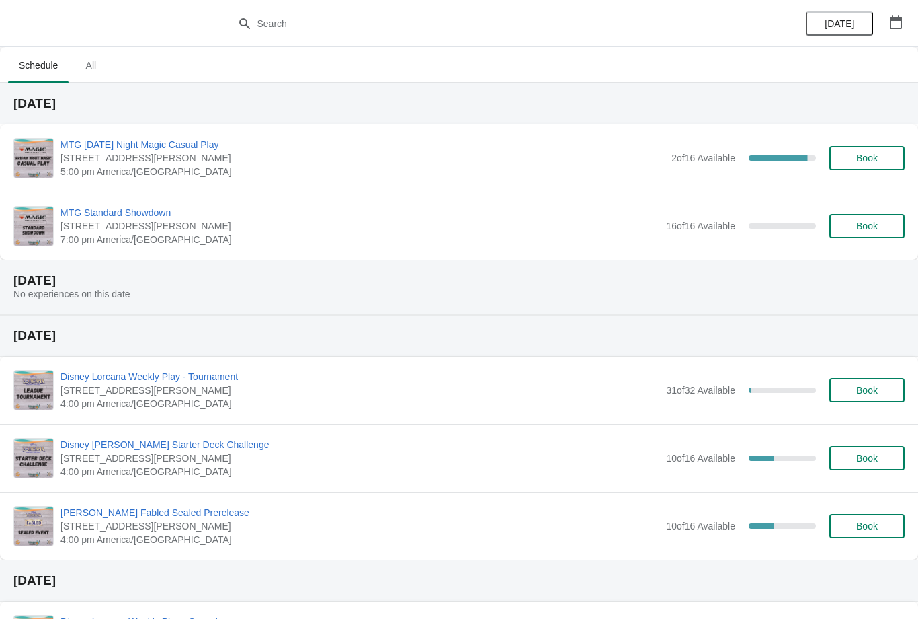
click at [871, 163] on span "Book" at bounding box center [868, 158] width 22 height 11
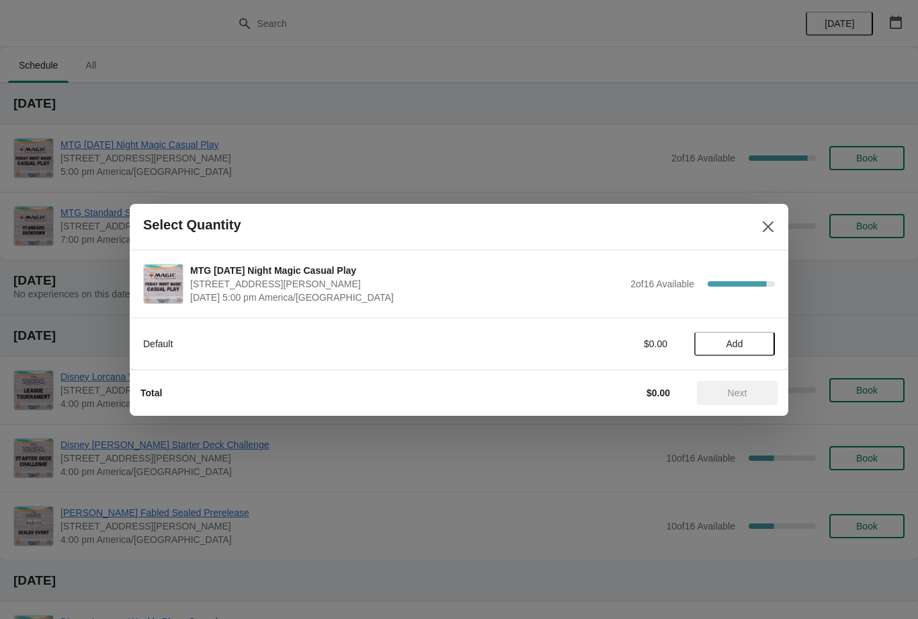
click at [748, 353] on button "Add" at bounding box center [735, 343] width 81 height 24
click at [748, 391] on span "Next" at bounding box center [737, 392] width 19 height 11
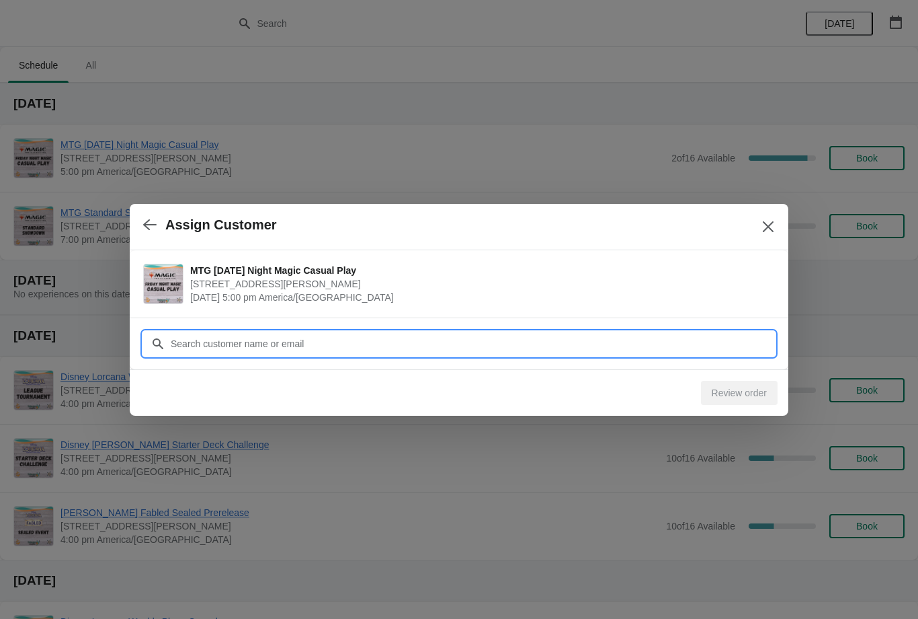
click at [663, 350] on input "Customer" at bounding box center [472, 343] width 605 height 24
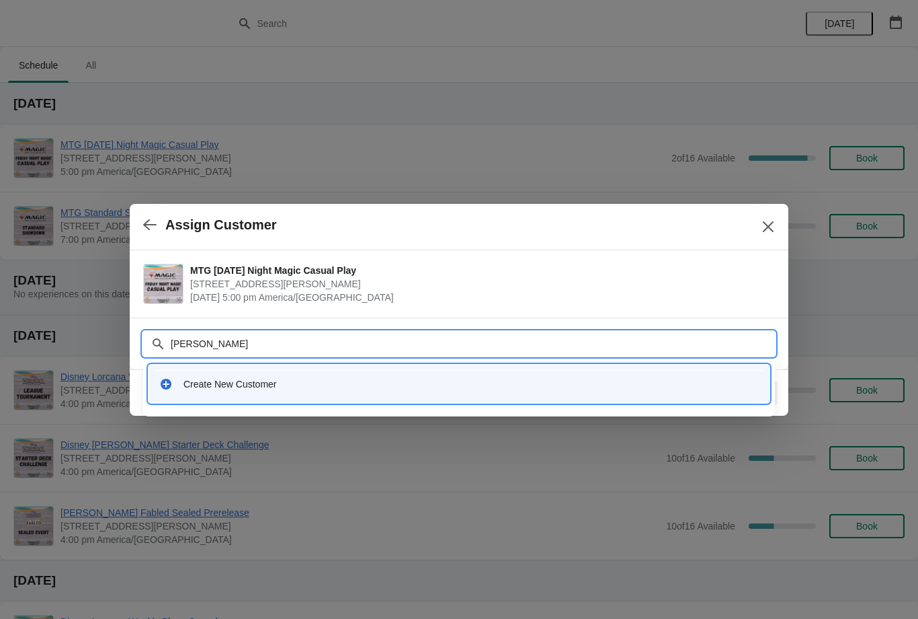
type input "[PERSON_NAME]"
